Goal: Transaction & Acquisition: Purchase product/service

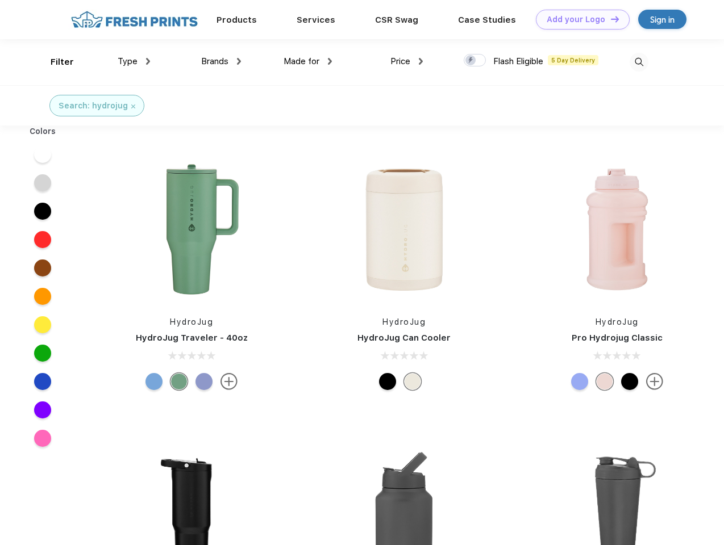
click at [578, 19] on link "Add your Logo Design Tool" at bounding box center [583, 20] width 94 height 20
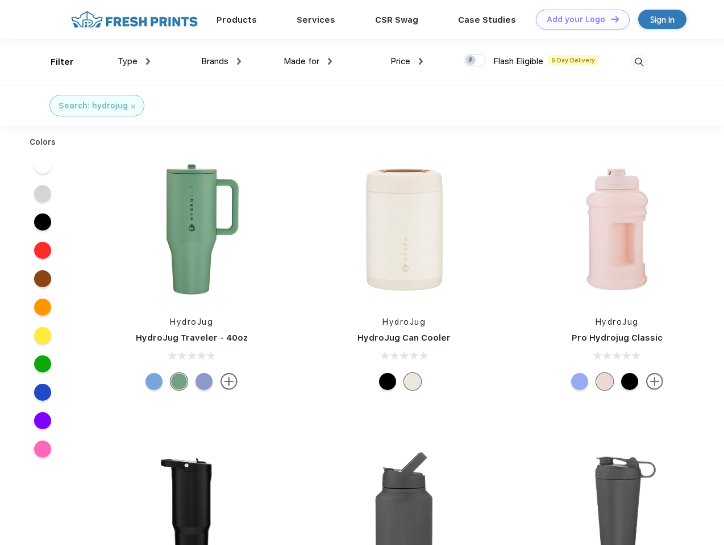
click at [0, 0] on div "Design Tool" at bounding box center [0, 0] width 0 height 0
click at [609, 19] on link "Add your Logo Design Tool" at bounding box center [583, 20] width 94 height 20
click at [55, 62] on div "Filter" at bounding box center [62, 62] width 23 height 13
click at [134, 61] on span "Type" at bounding box center [128, 61] width 20 height 10
click at [221, 61] on span "Brands" at bounding box center [214, 61] width 27 height 10
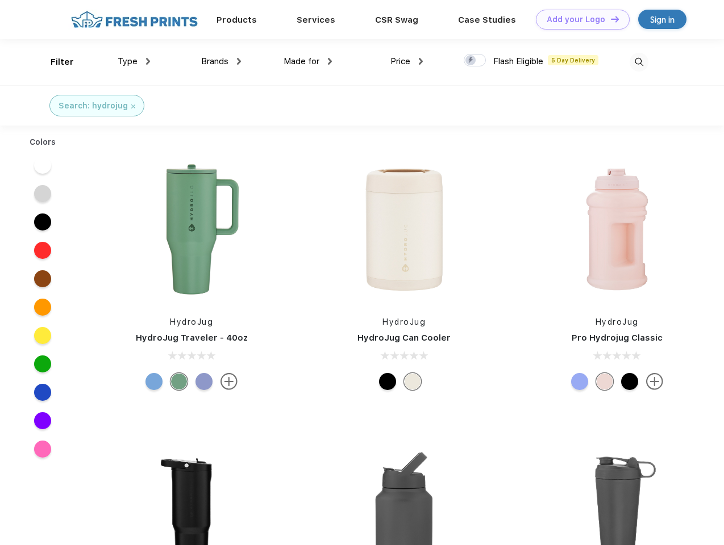
click at [308, 61] on span "Made for" at bounding box center [301, 61] width 36 height 10
click at [407, 61] on span "Price" at bounding box center [400, 61] width 20 height 10
click at [475, 61] on div at bounding box center [475, 60] width 22 height 12
click at [471, 61] on input "checkbox" at bounding box center [467, 56] width 7 height 7
click at [638, 62] on img at bounding box center [638, 62] width 19 height 19
